Goal: Use online tool/utility

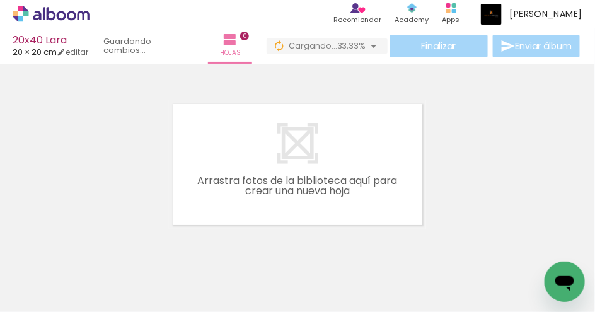
click at [476, 188] on div at bounding box center [297, 148] width 595 height 161
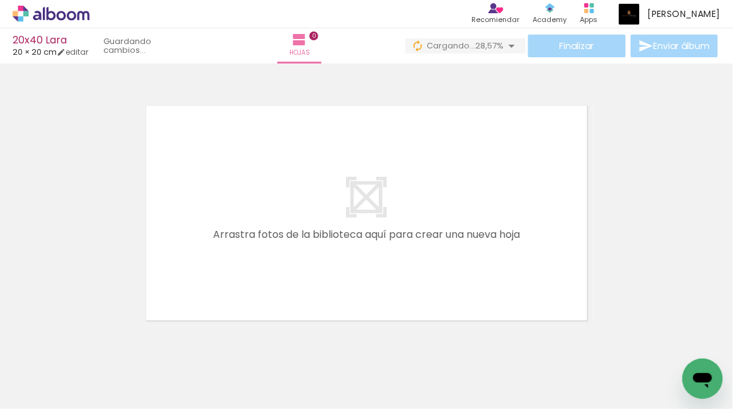
click at [594, 193] on div at bounding box center [366, 197] width 733 height 258
click at [594, 174] on div at bounding box center [366, 197] width 733 height 258
click at [583, 197] on quentale-layouter at bounding box center [366, 213] width 452 height 226
click at [336, 253] on quentale-layouter at bounding box center [366, 213] width 452 height 226
